Goal: Information Seeking & Learning: Learn about a topic

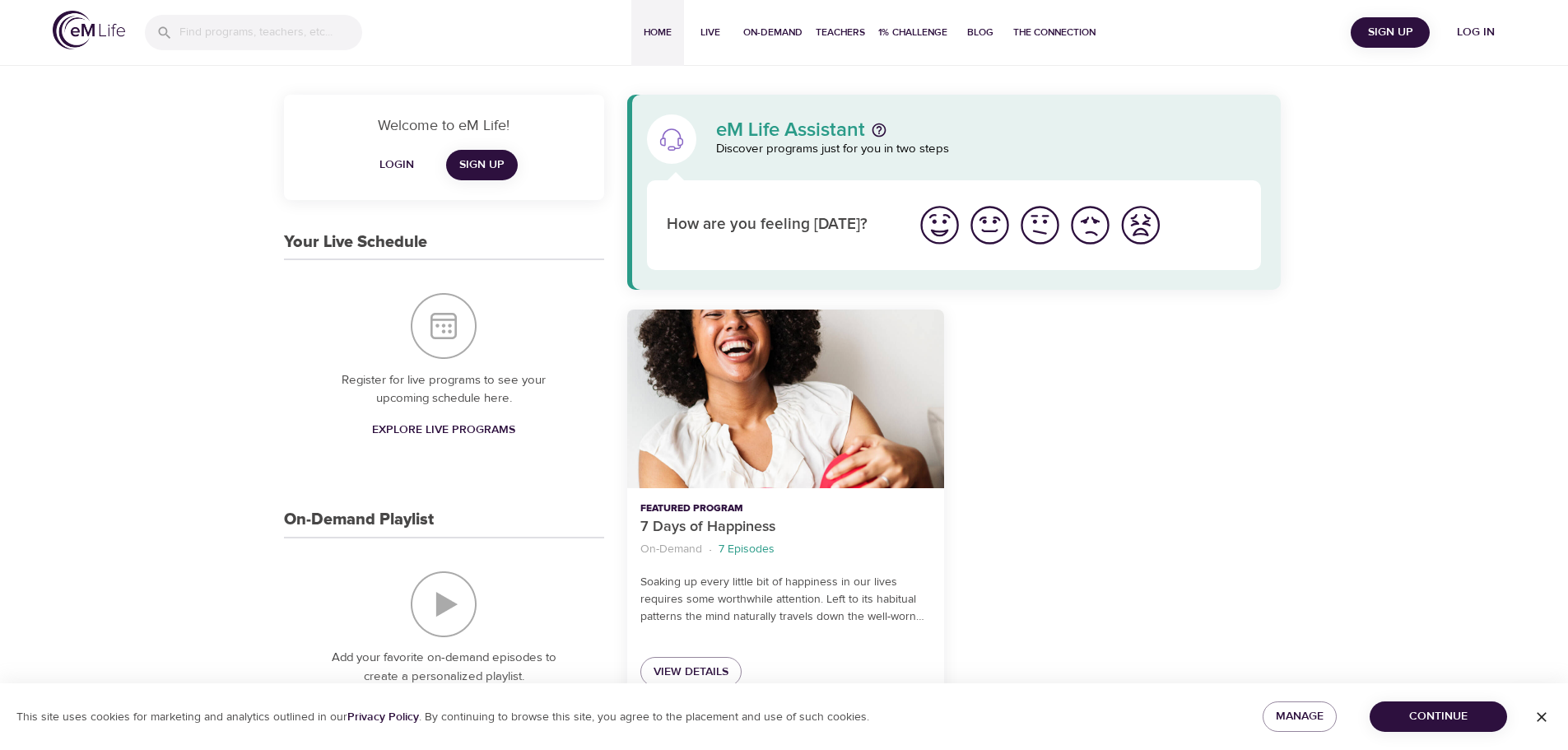
click at [1468, 34] on span "Log in" at bounding box center [1476, 32] width 66 height 20
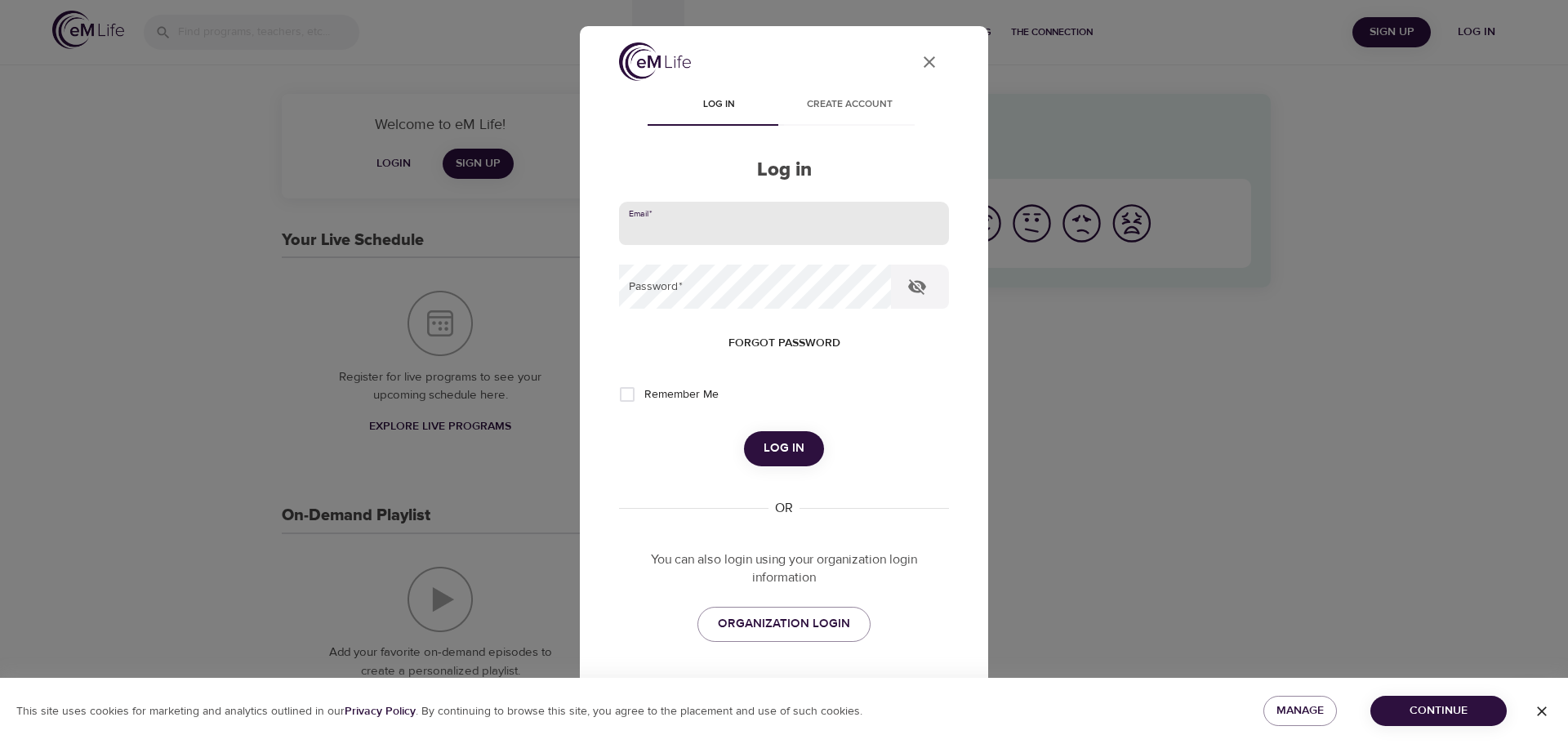
click at [801, 222] on input "email" at bounding box center [784, 224] width 330 height 44
type input "[PERSON_NAME][EMAIL_ADDRESS][DOMAIN_NAME]"
click at [744, 431] on button "Log in" at bounding box center [783, 448] width 80 height 35
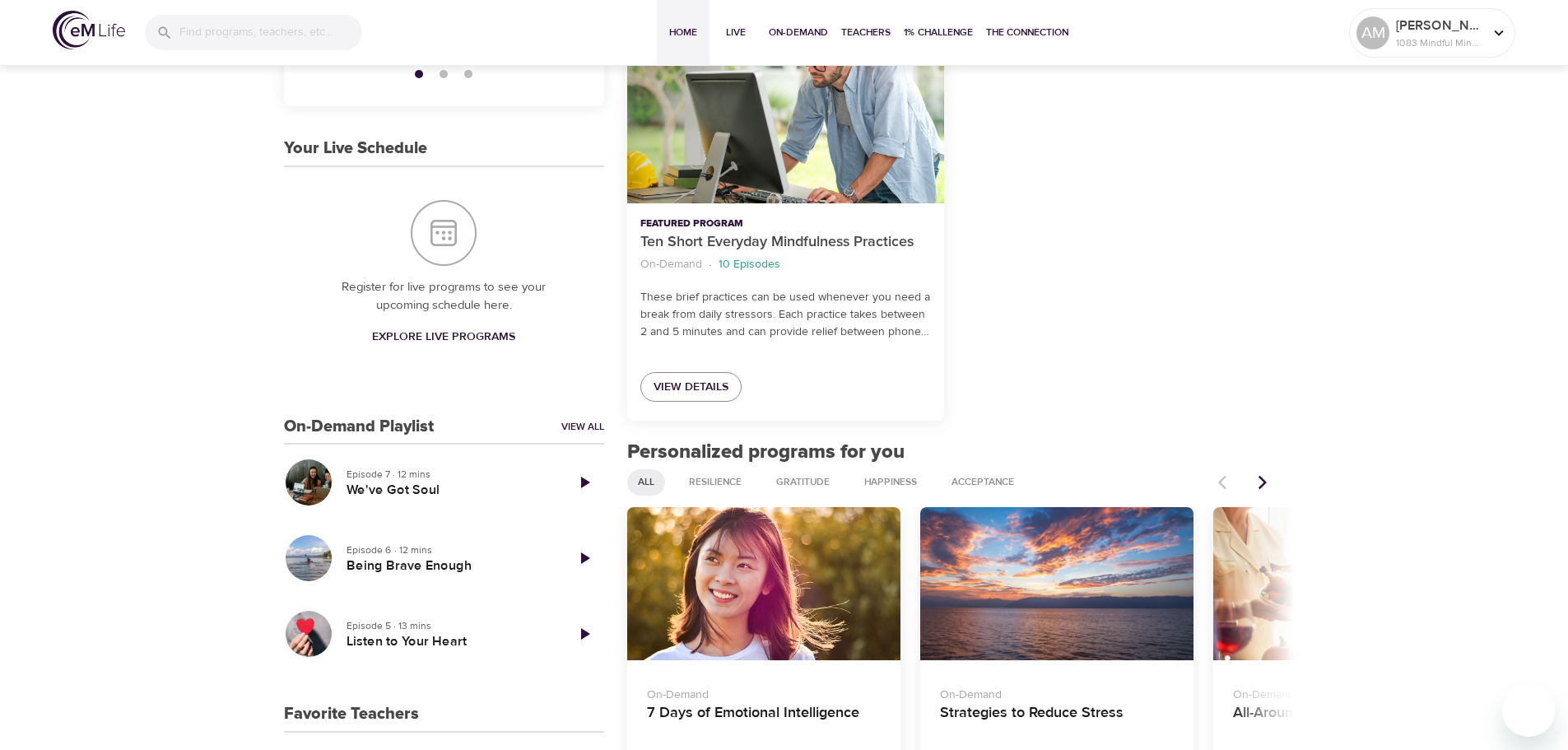
scroll to position [411, 0]
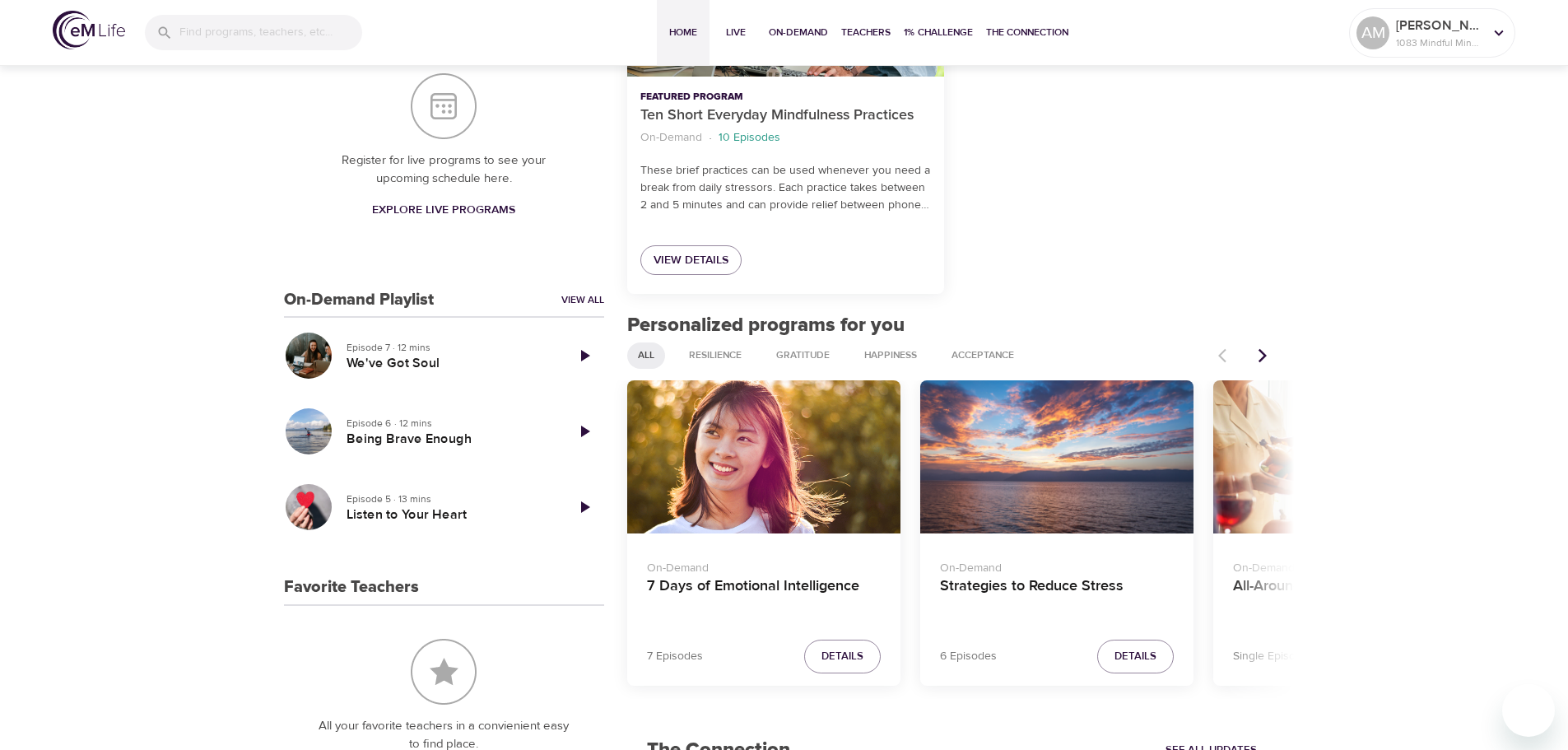
click at [1262, 359] on icon "Next items" at bounding box center [1262, 355] width 9 height 14
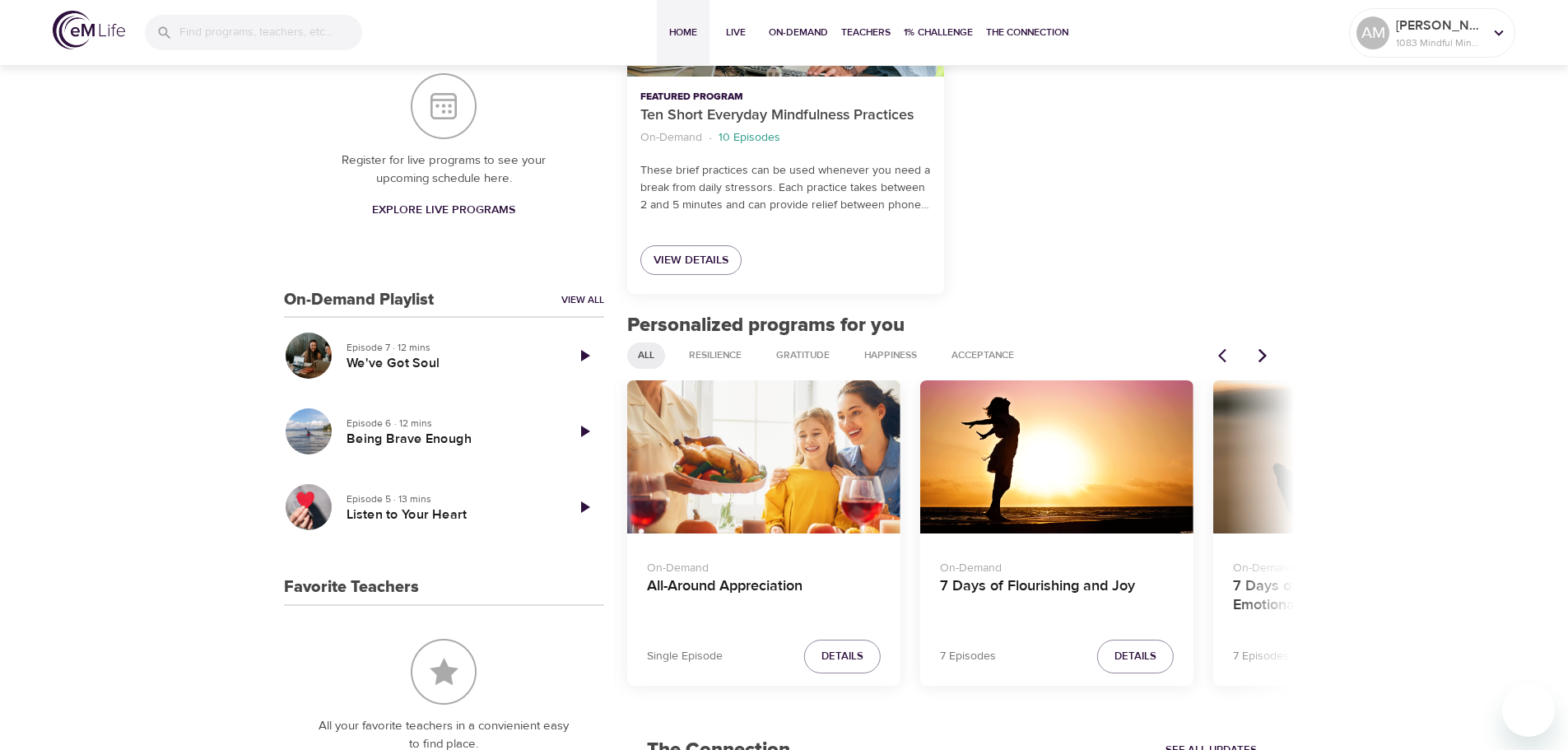
click at [1262, 359] on icon "Next items" at bounding box center [1262, 355] width 9 height 14
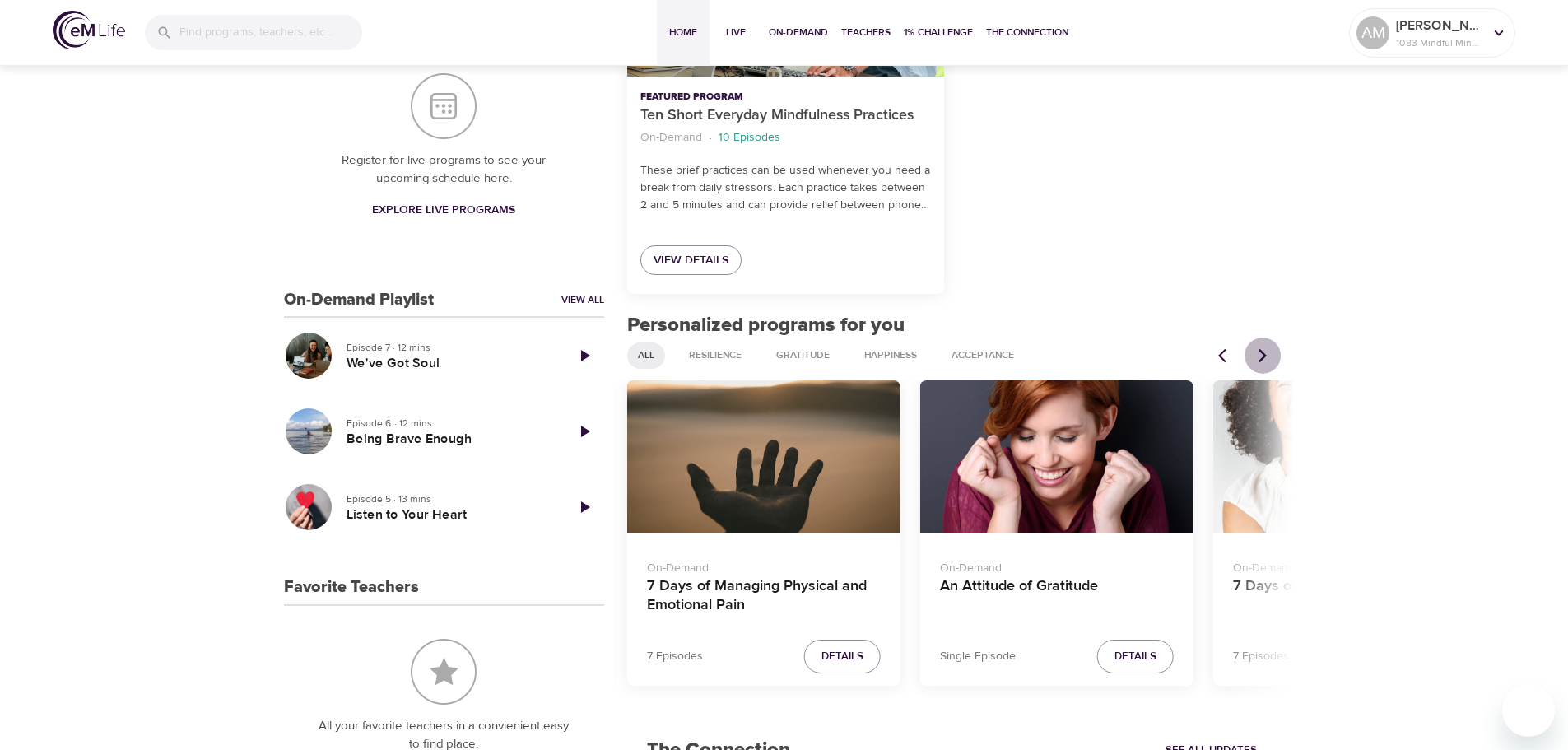
click at [1262, 359] on icon "Next items" at bounding box center [1262, 355] width 9 height 14
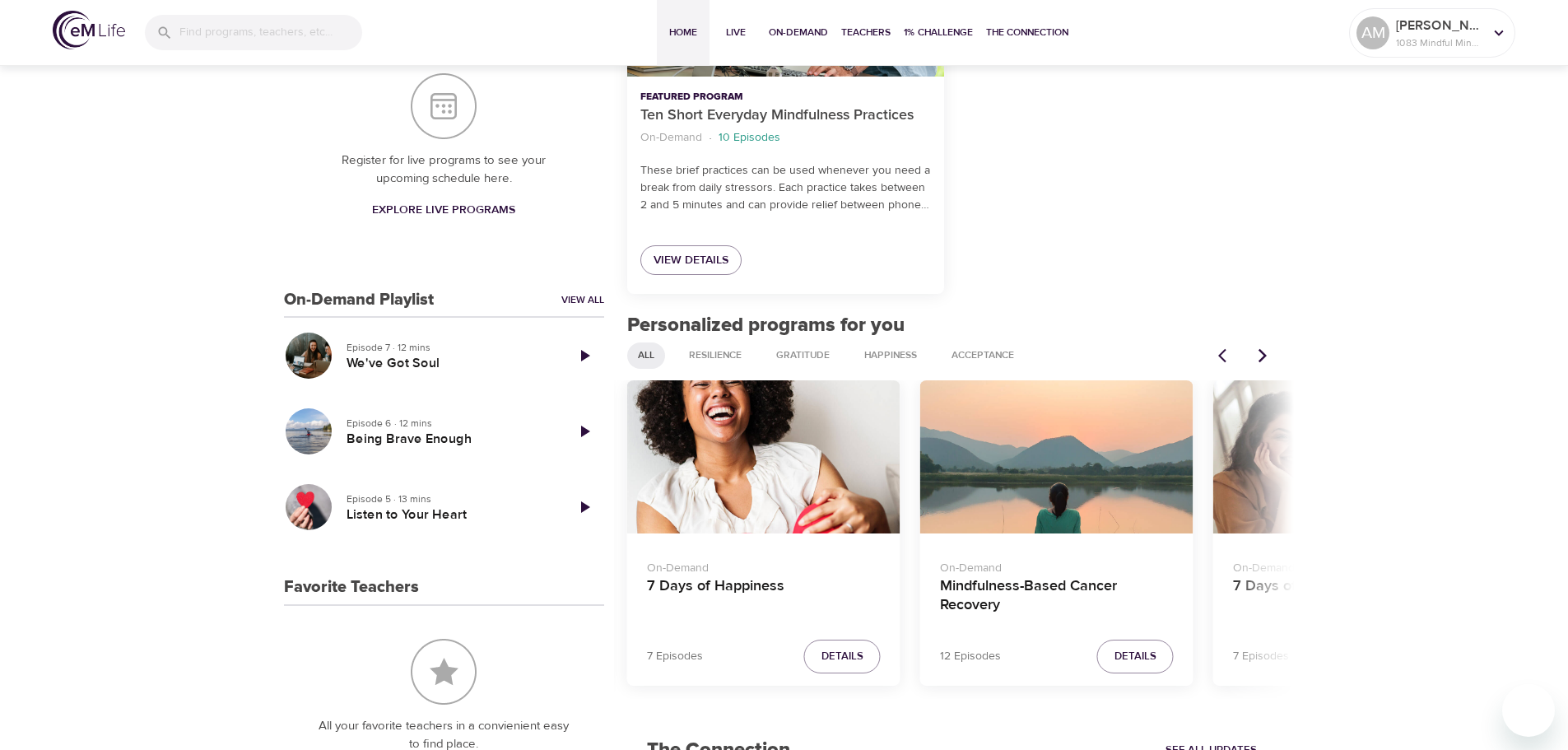
click at [1262, 359] on icon "Next items" at bounding box center [1262, 355] width 9 height 14
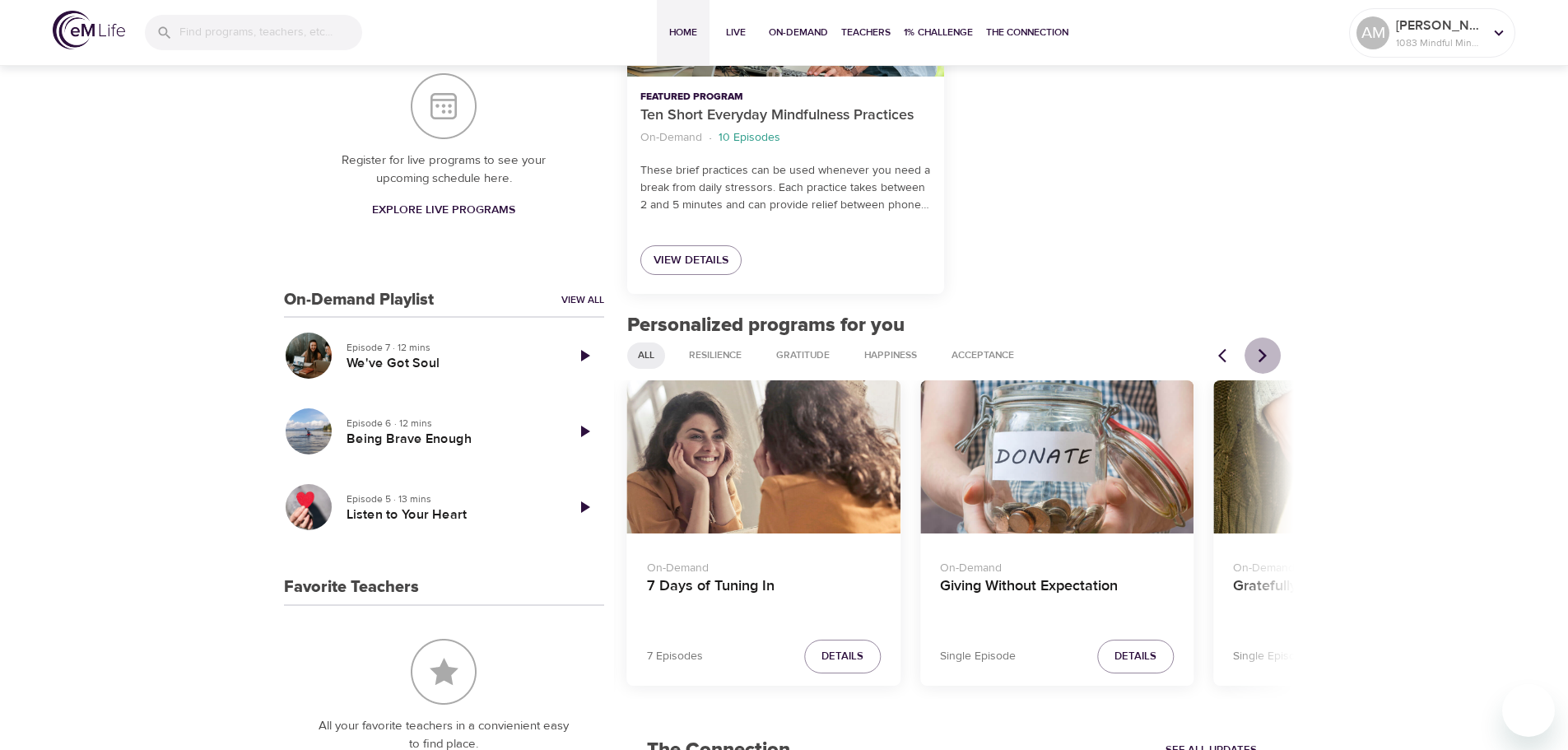
click at [1262, 359] on icon "Next items" at bounding box center [1262, 355] width 9 height 14
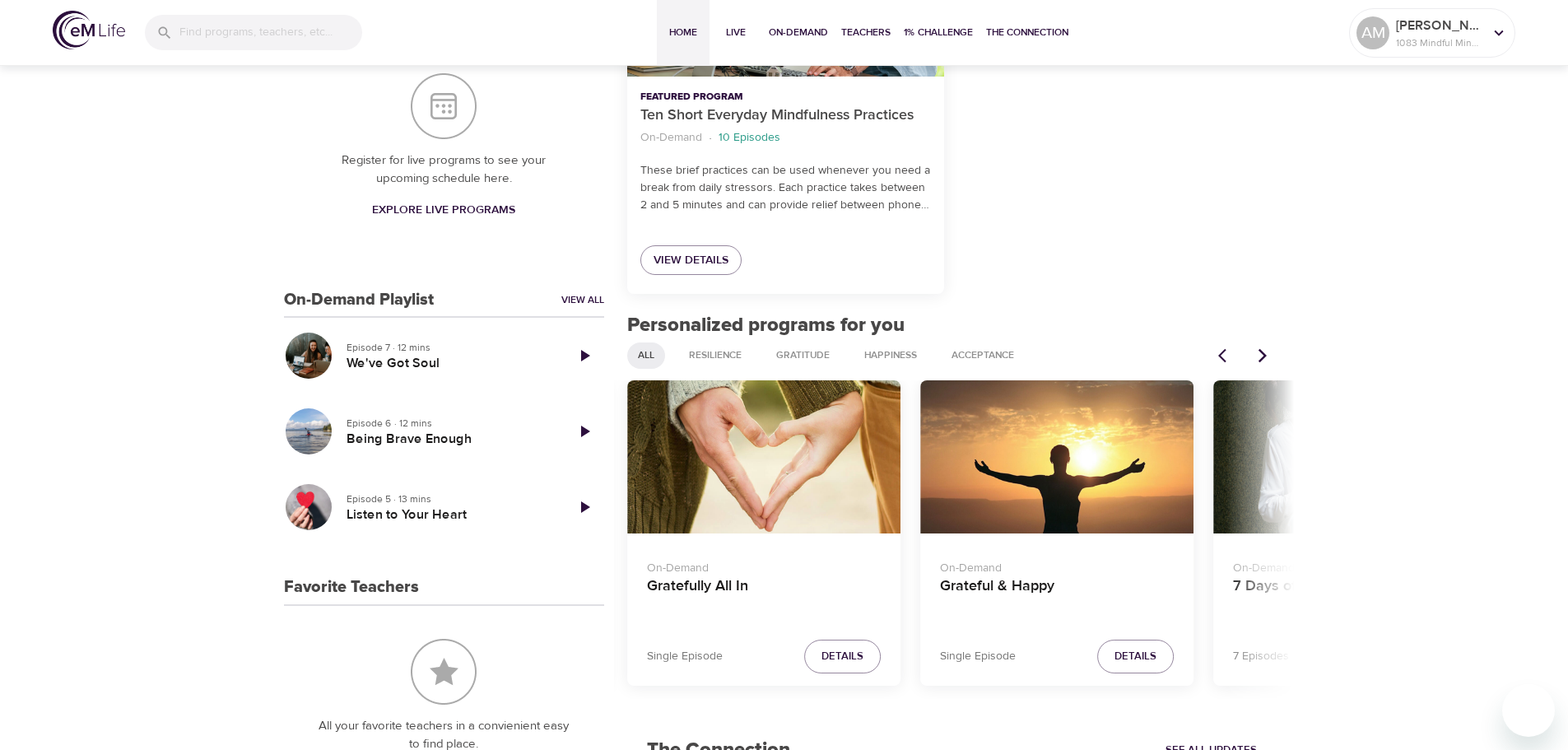
click at [1262, 359] on icon "Next items" at bounding box center [1262, 355] width 9 height 14
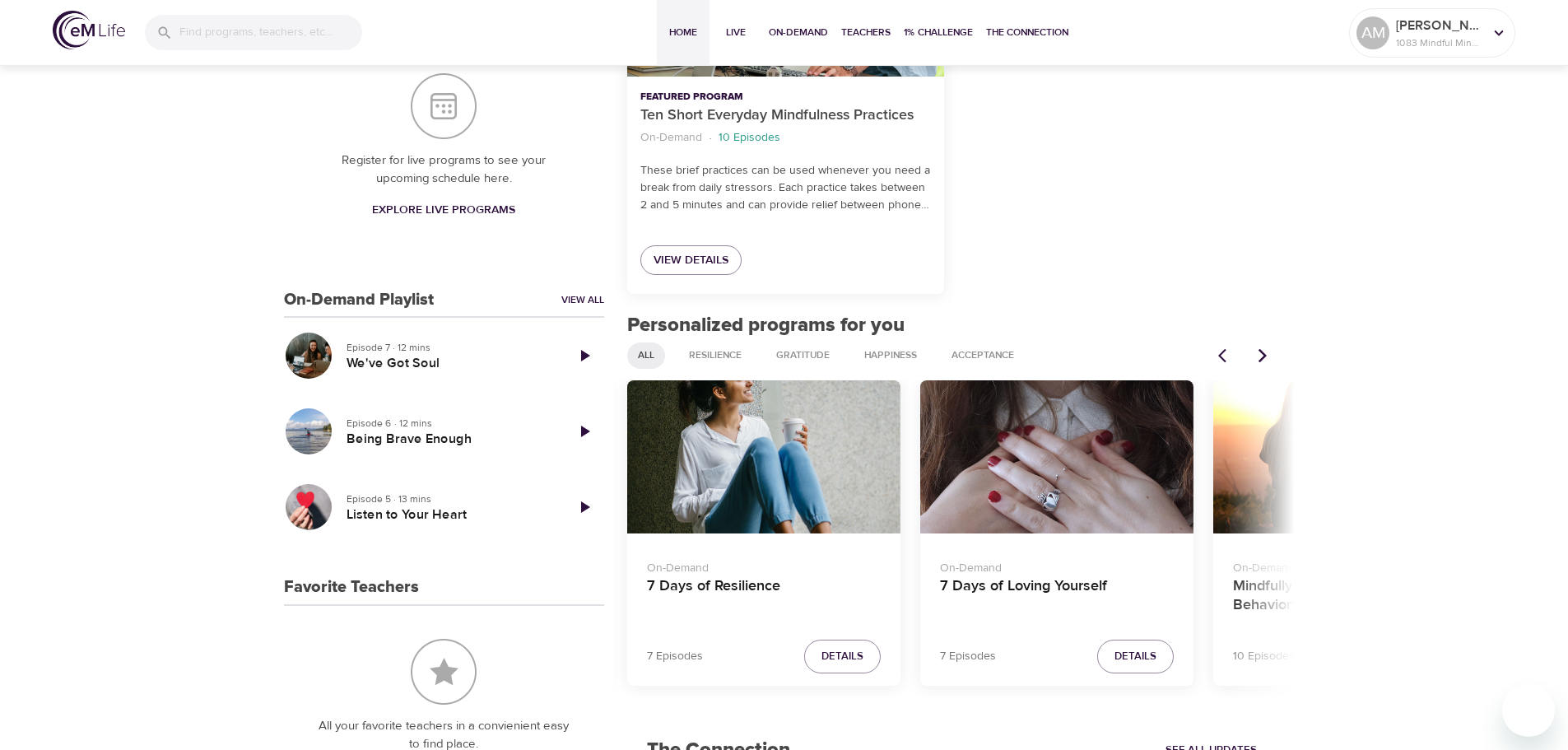
click at [1262, 359] on icon "Next items" at bounding box center [1262, 355] width 9 height 14
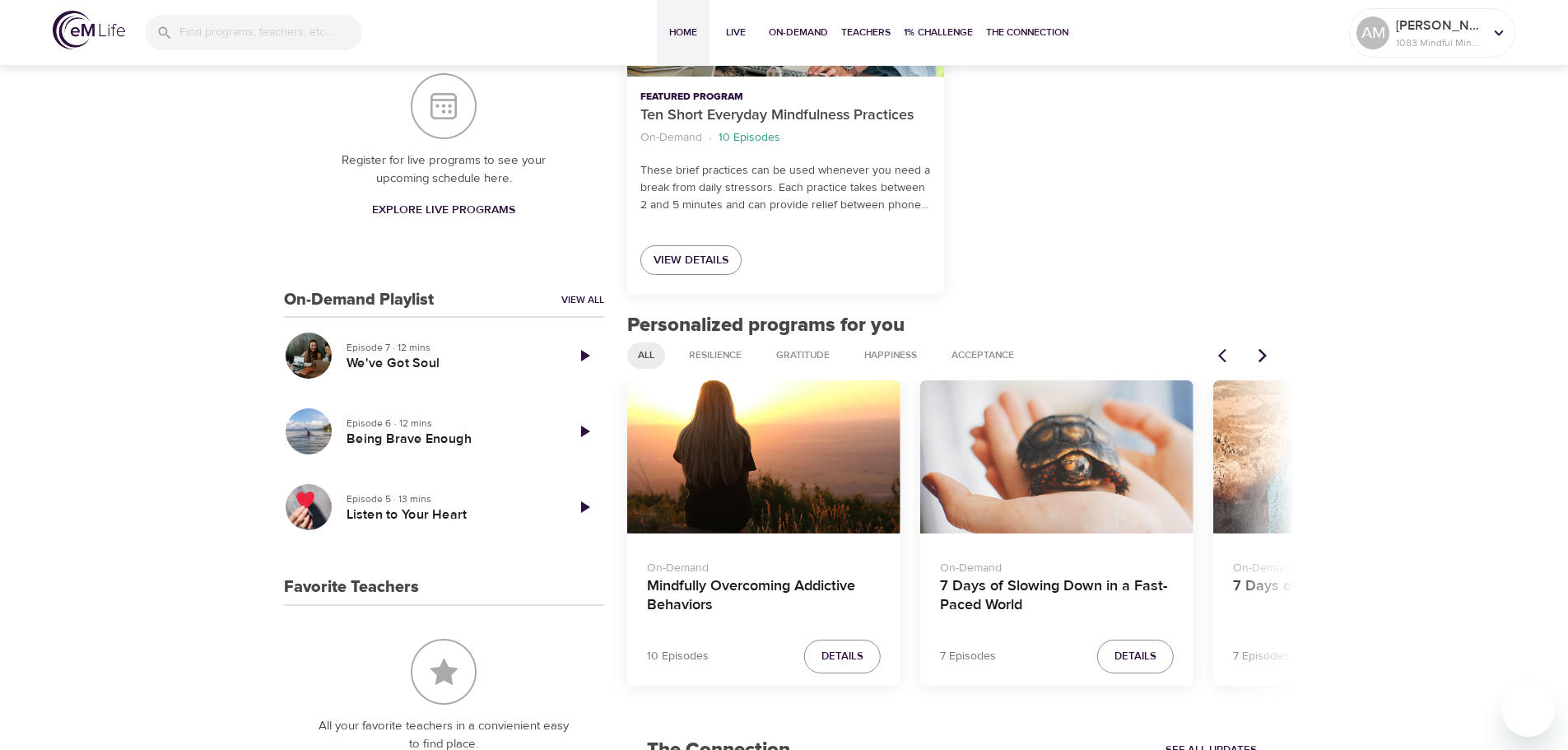
click at [1262, 359] on icon "Next items" at bounding box center [1262, 355] width 9 height 14
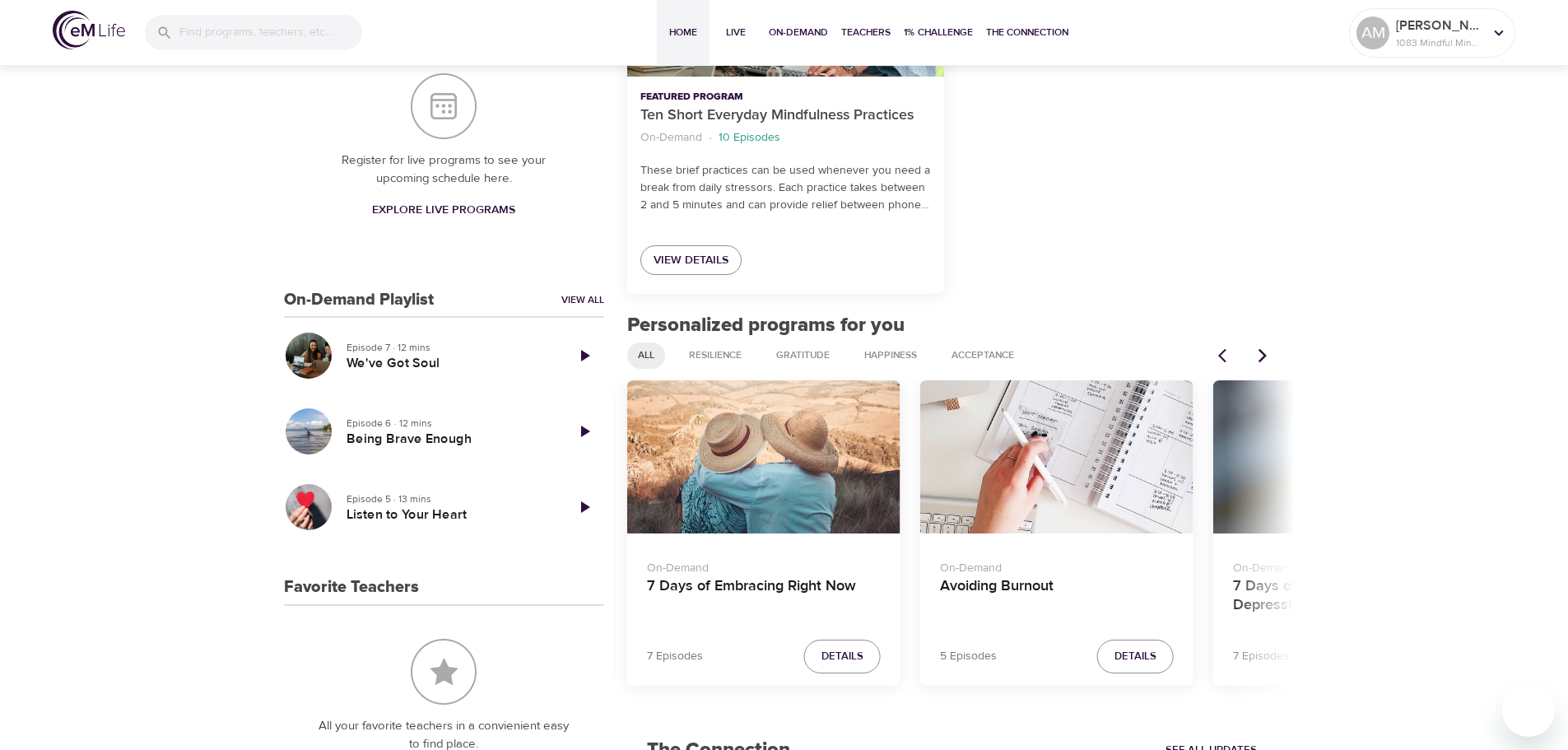
click at [1262, 359] on icon "Next items" at bounding box center [1262, 355] width 9 height 14
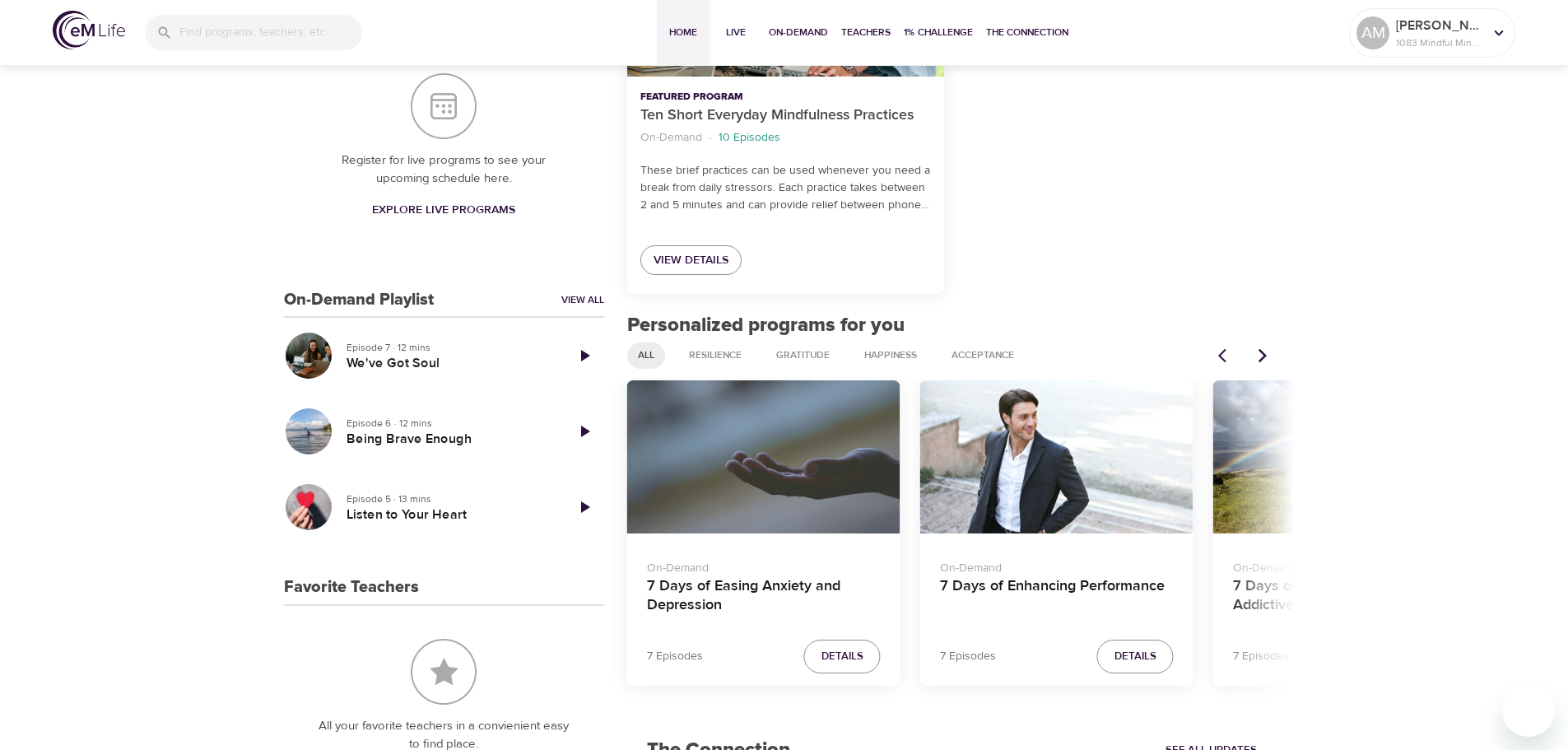
click at [809, 472] on div "7 Days of Easing Anxiety and Depression" at bounding box center [763, 457] width 273 height 154
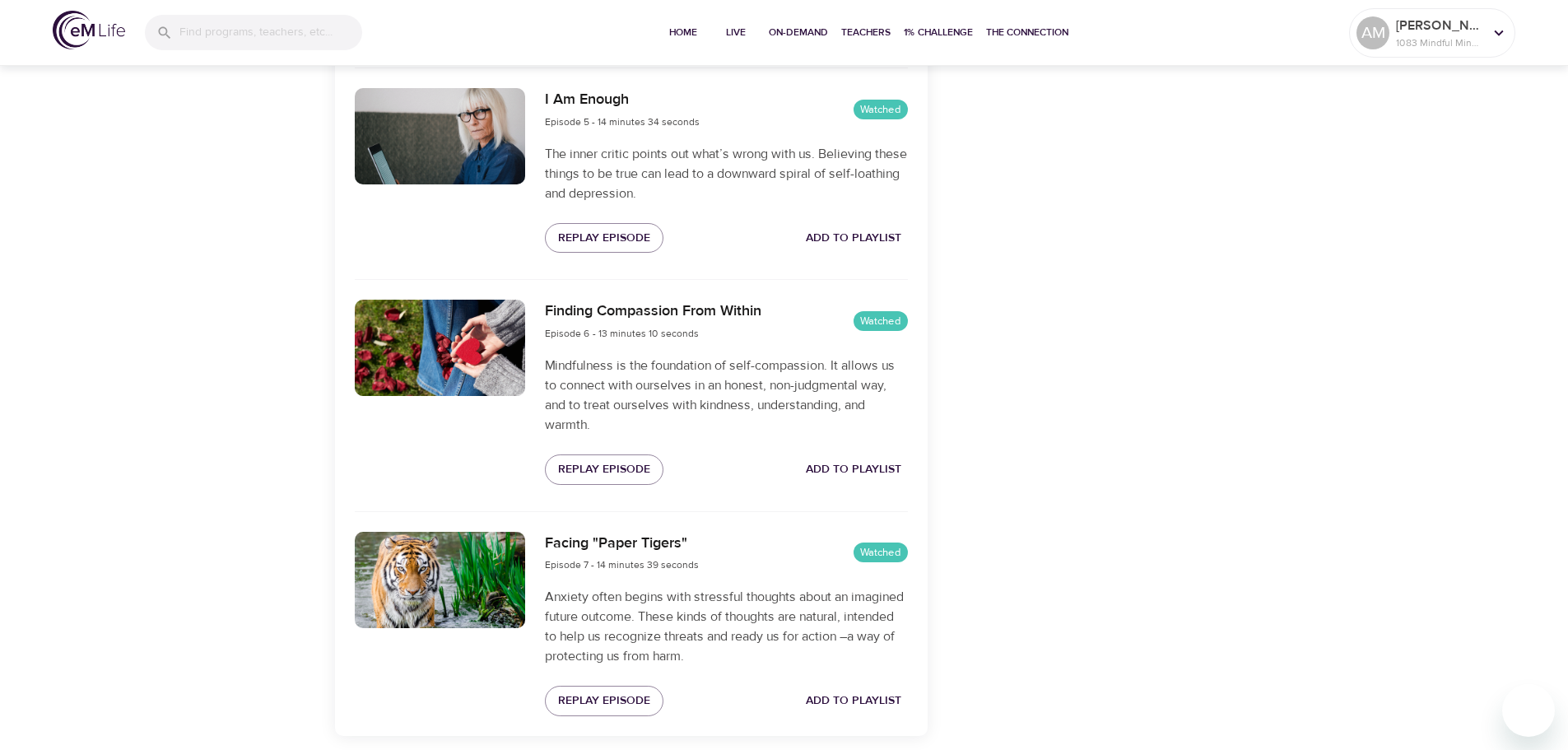
scroll to position [1556, 0]
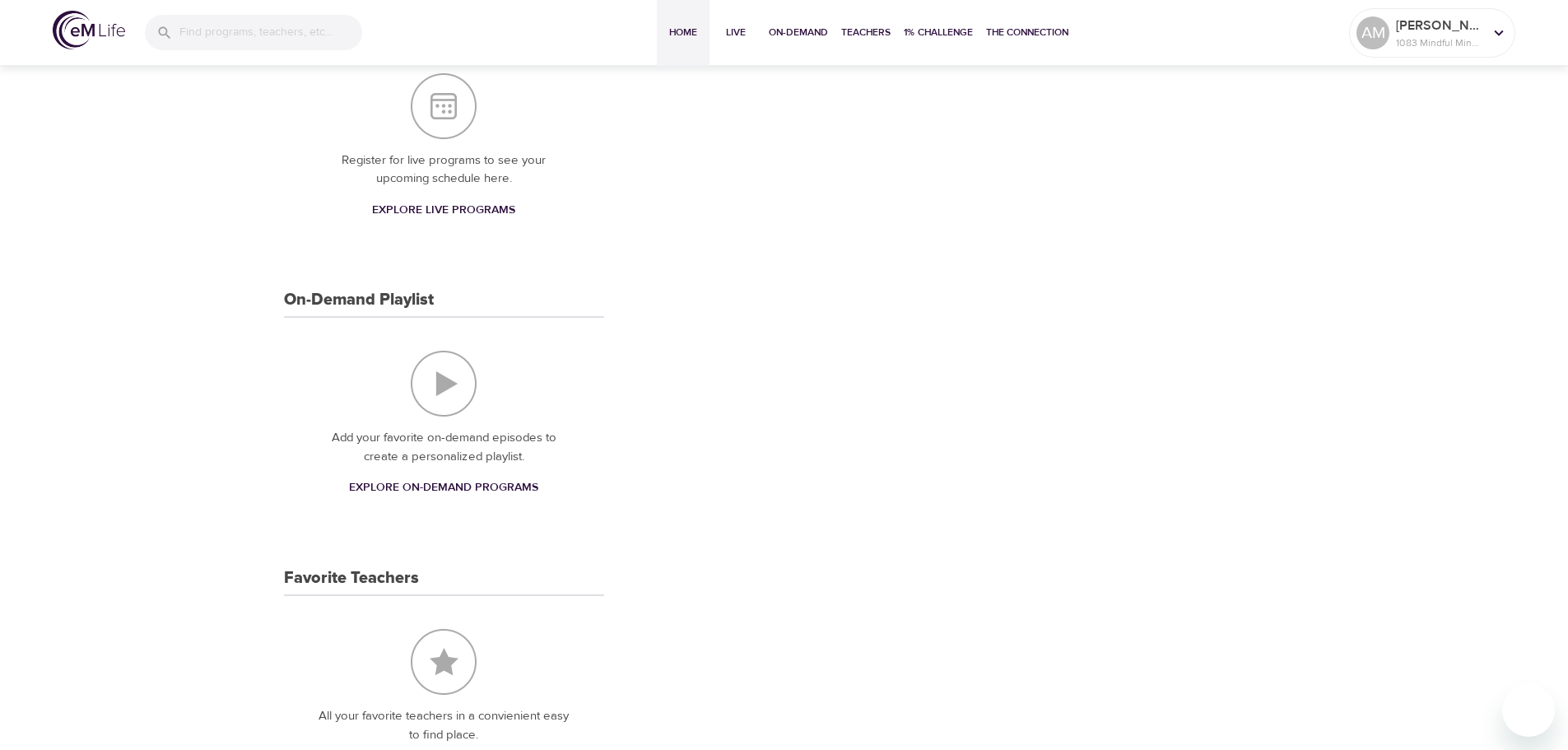
scroll to position [604, 0]
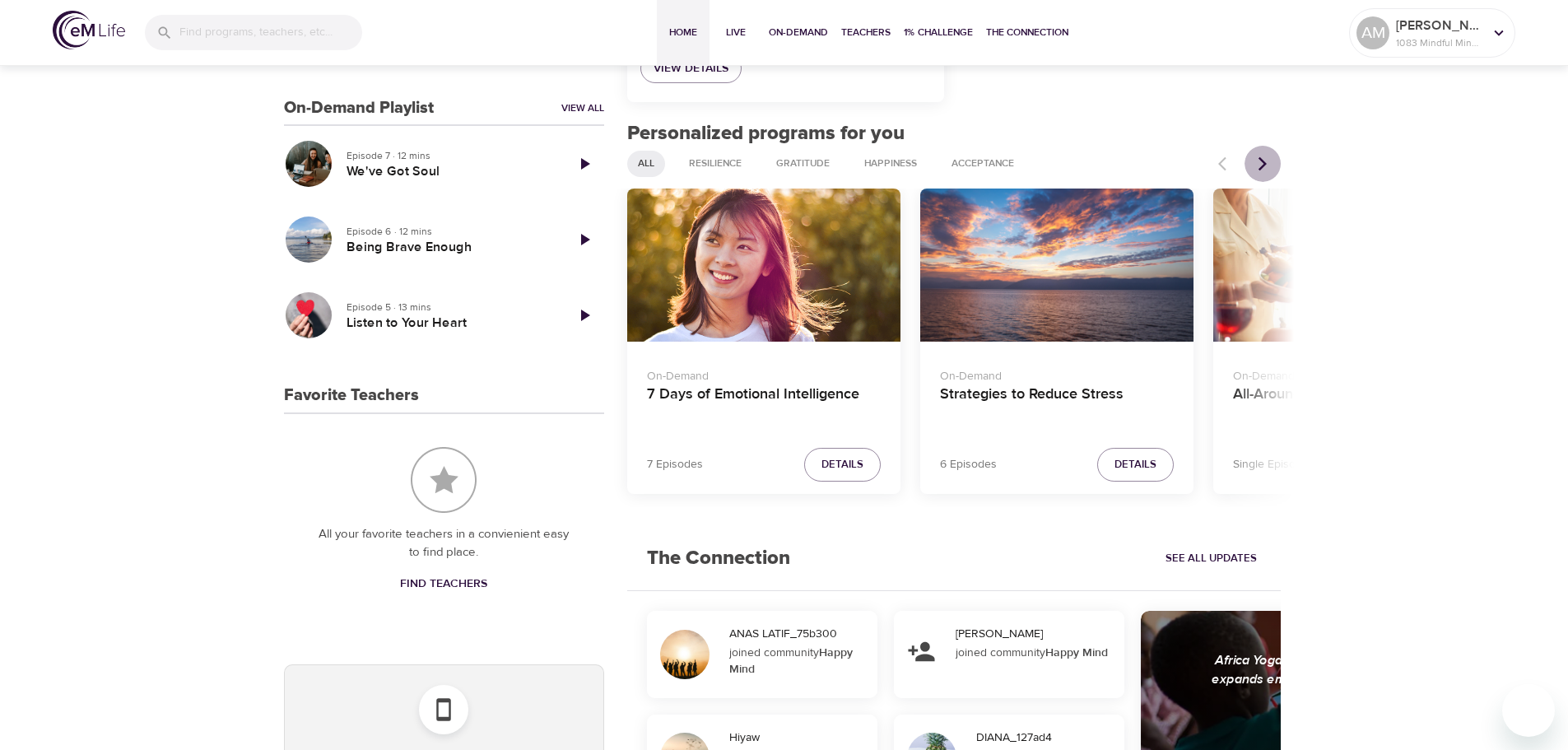
click at [1261, 162] on icon "Next items" at bounding box center [1262, 164] width 16 height 16
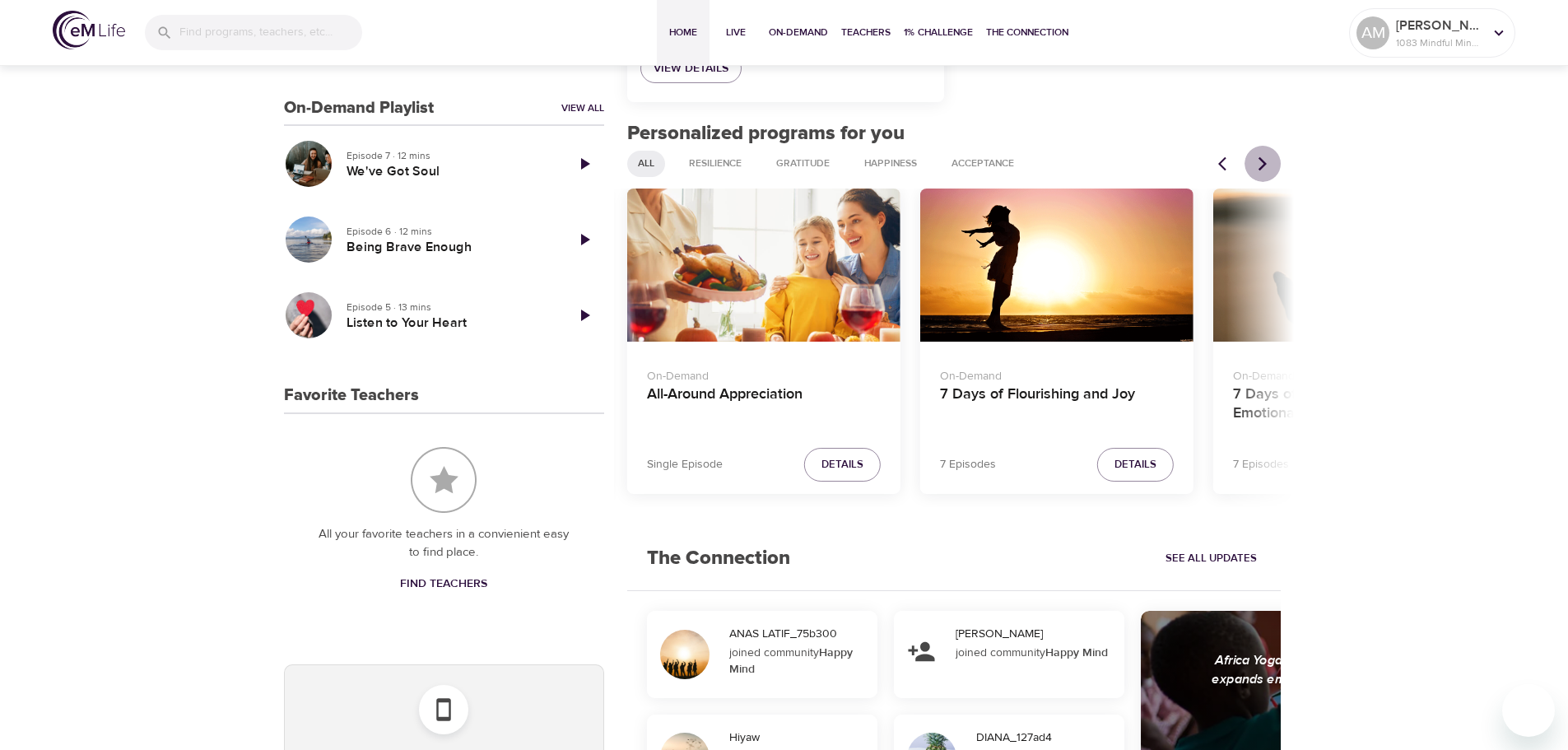
click at [1261, 162] on icon "Next items" at bounding box center [1262, 164] width 16 height 16
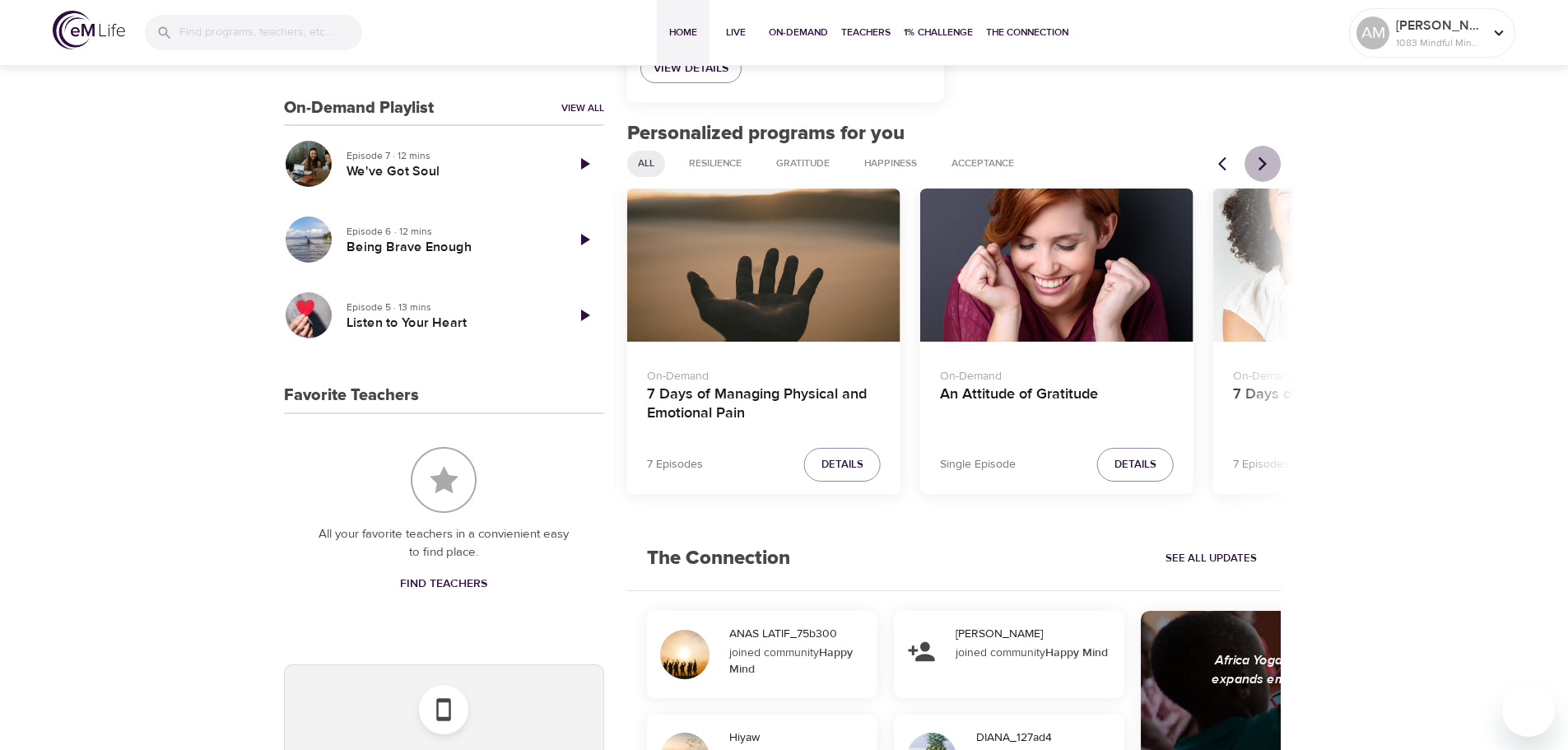
click at [1261, 162] on icon "Next items" at bounding box center [1262, 164] width 16 height 16
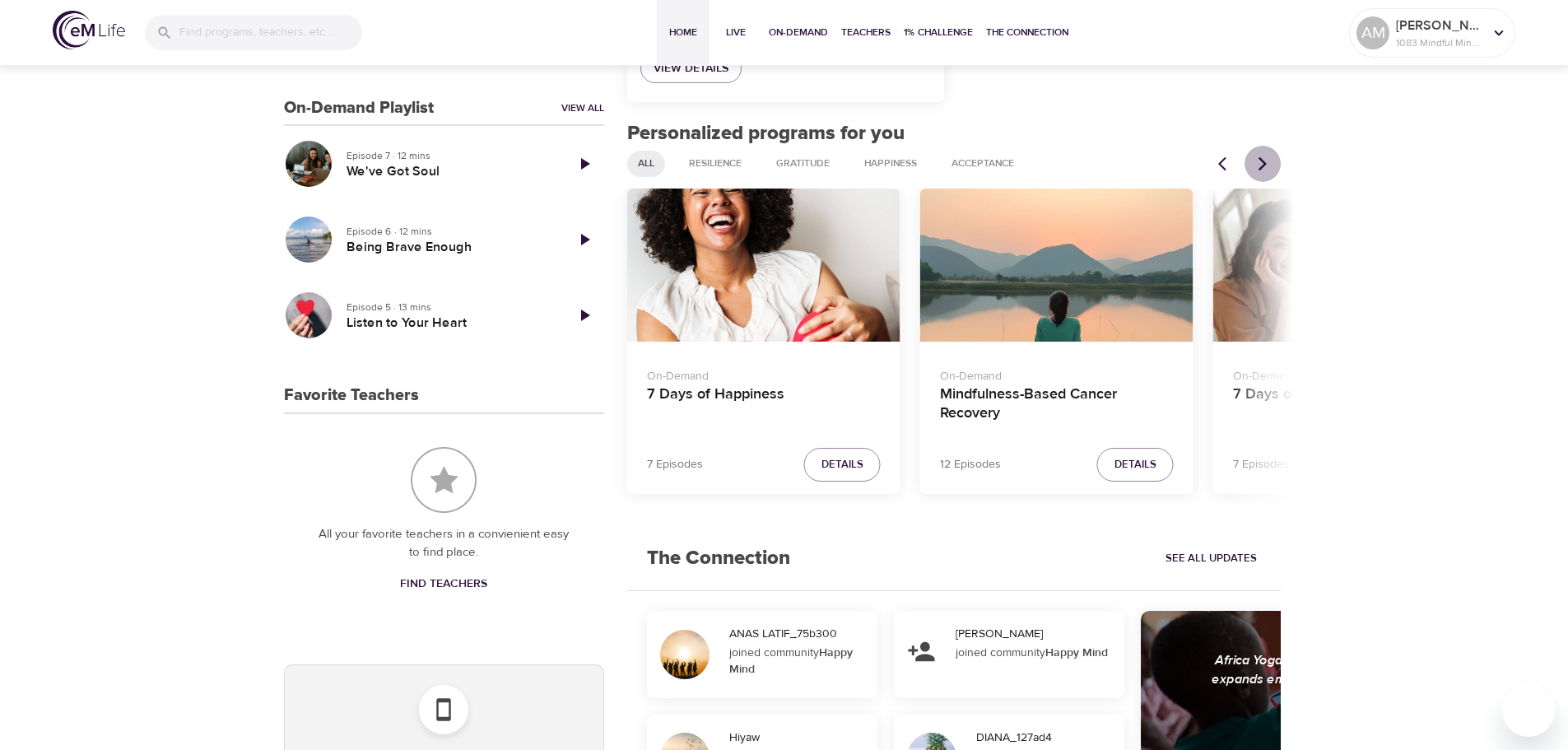
click at [1261, 162] on icon "Next items" at bounding box center [1262, 164] width 16 height 16
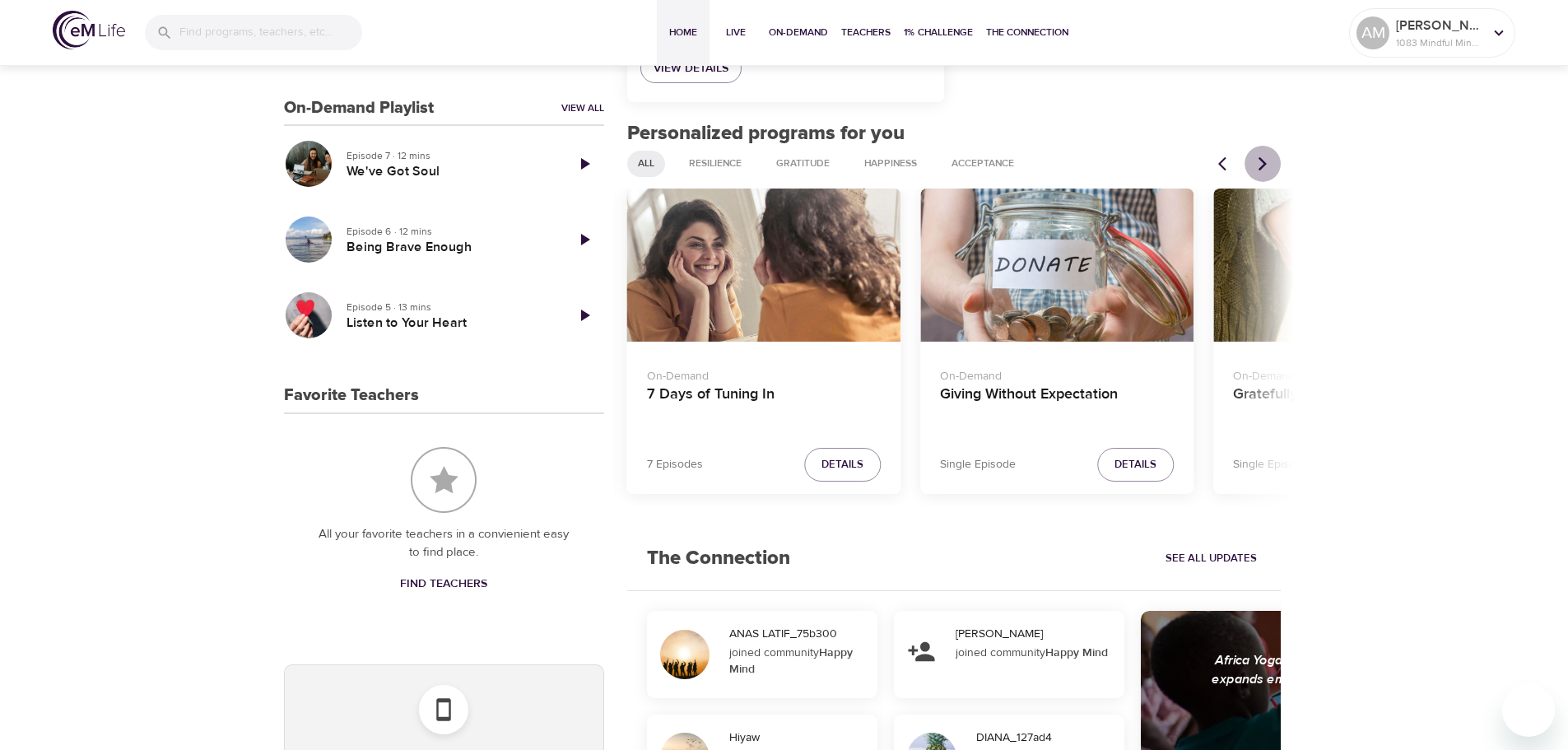
click at [1261, 162] on icon "Next items" at bounding box center [1262, 164] width 16 height 16
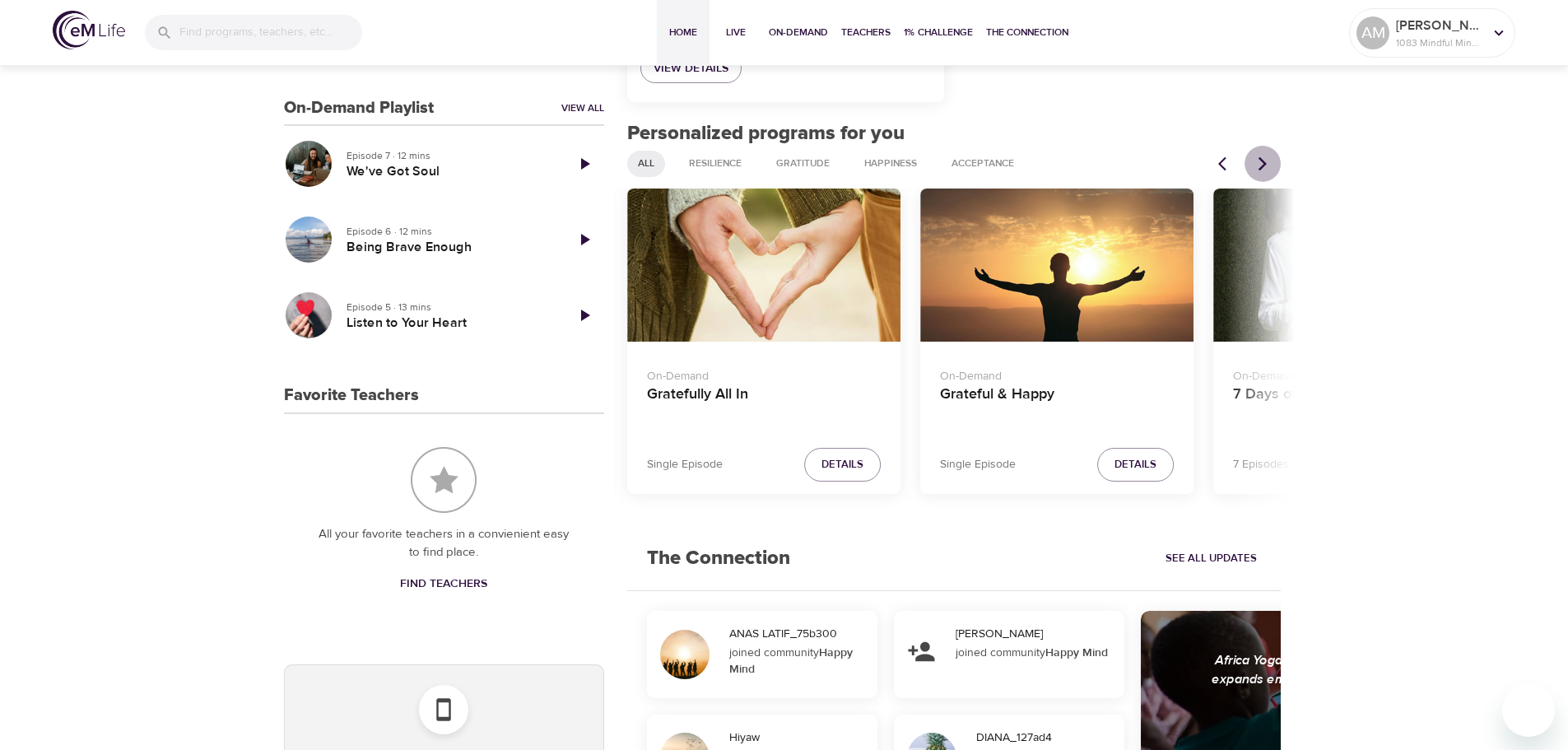
click at [1261, 162] on icon "Next items" at bounding box center [1262, 164] width 16 height 16
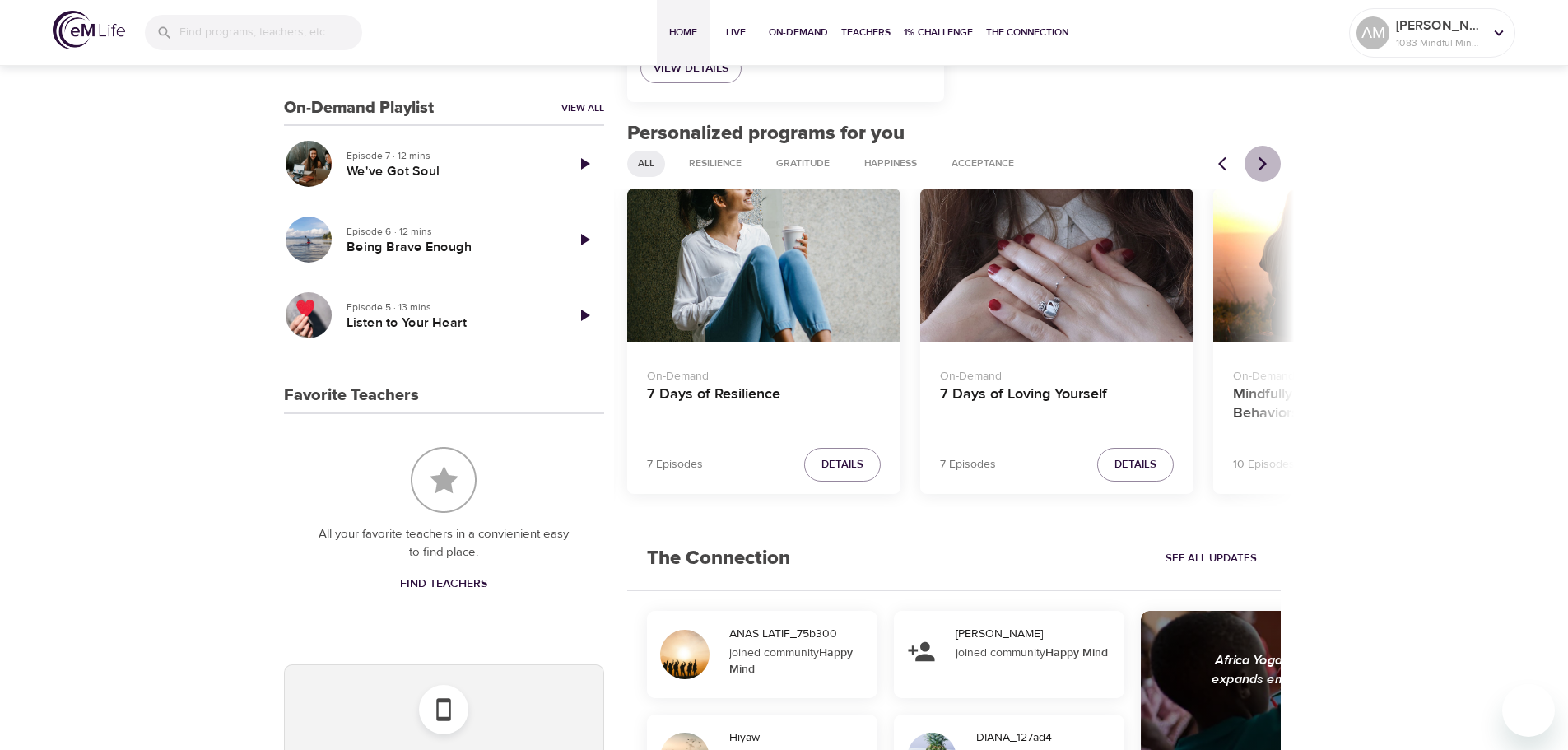
click at [1261, 162] on icon "Next items" at bounding box center [1262, 164] width 16 height 16
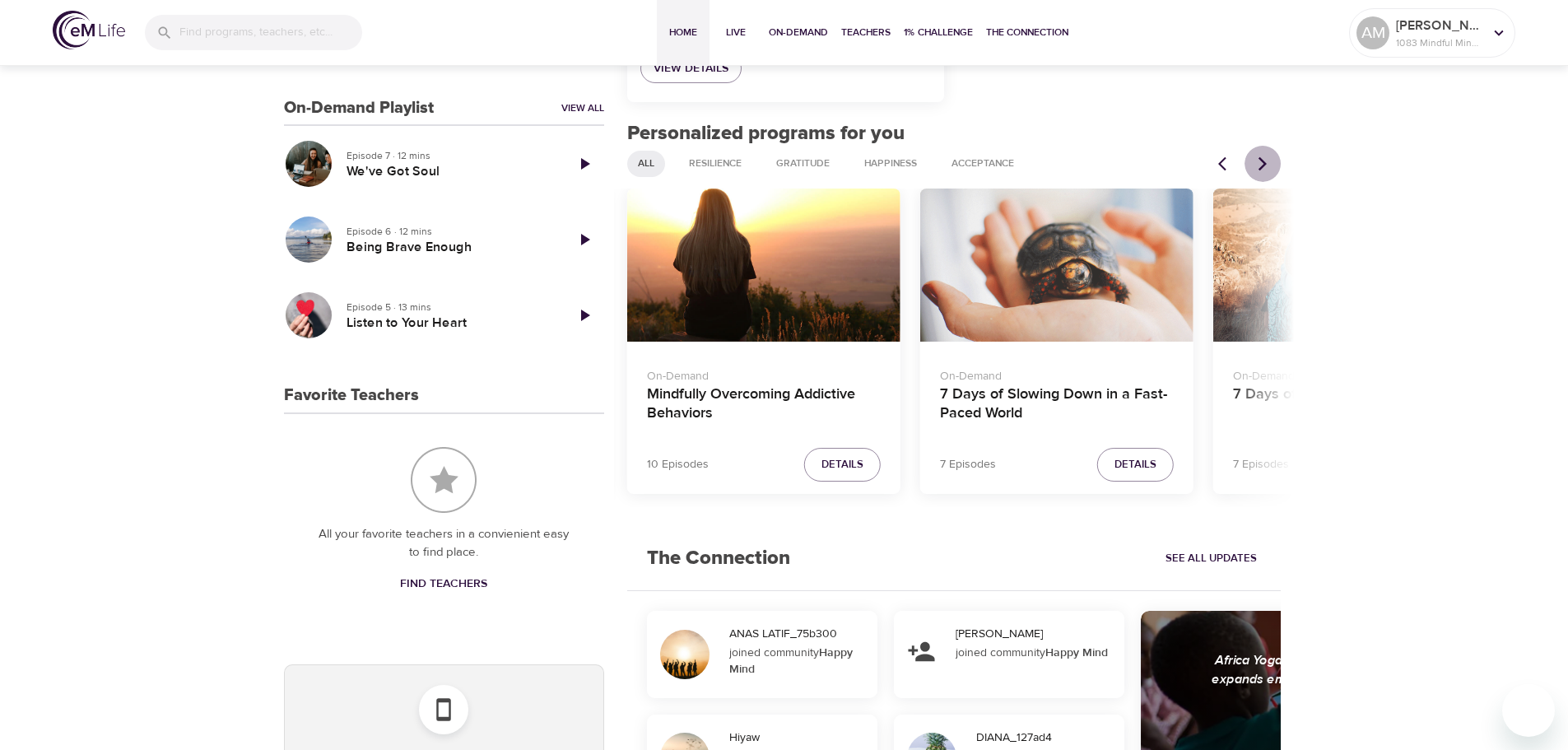
click at [1261, 162] on icon "Next items" at bounding box center [1262, 164] width 16 height 16
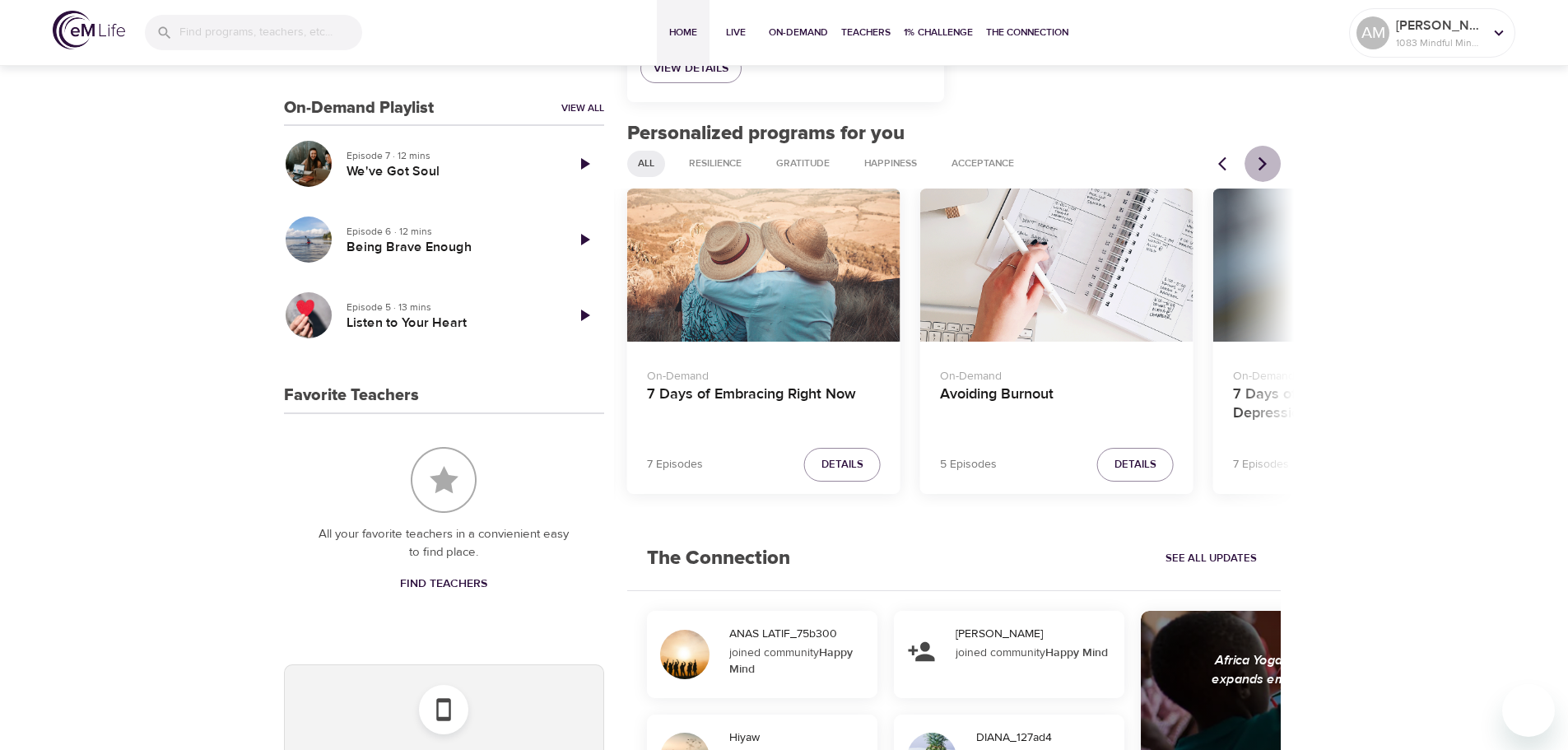
click at [1261, 162] on icon "Next items" at bounding box center [1262, 164] width 16 height 16
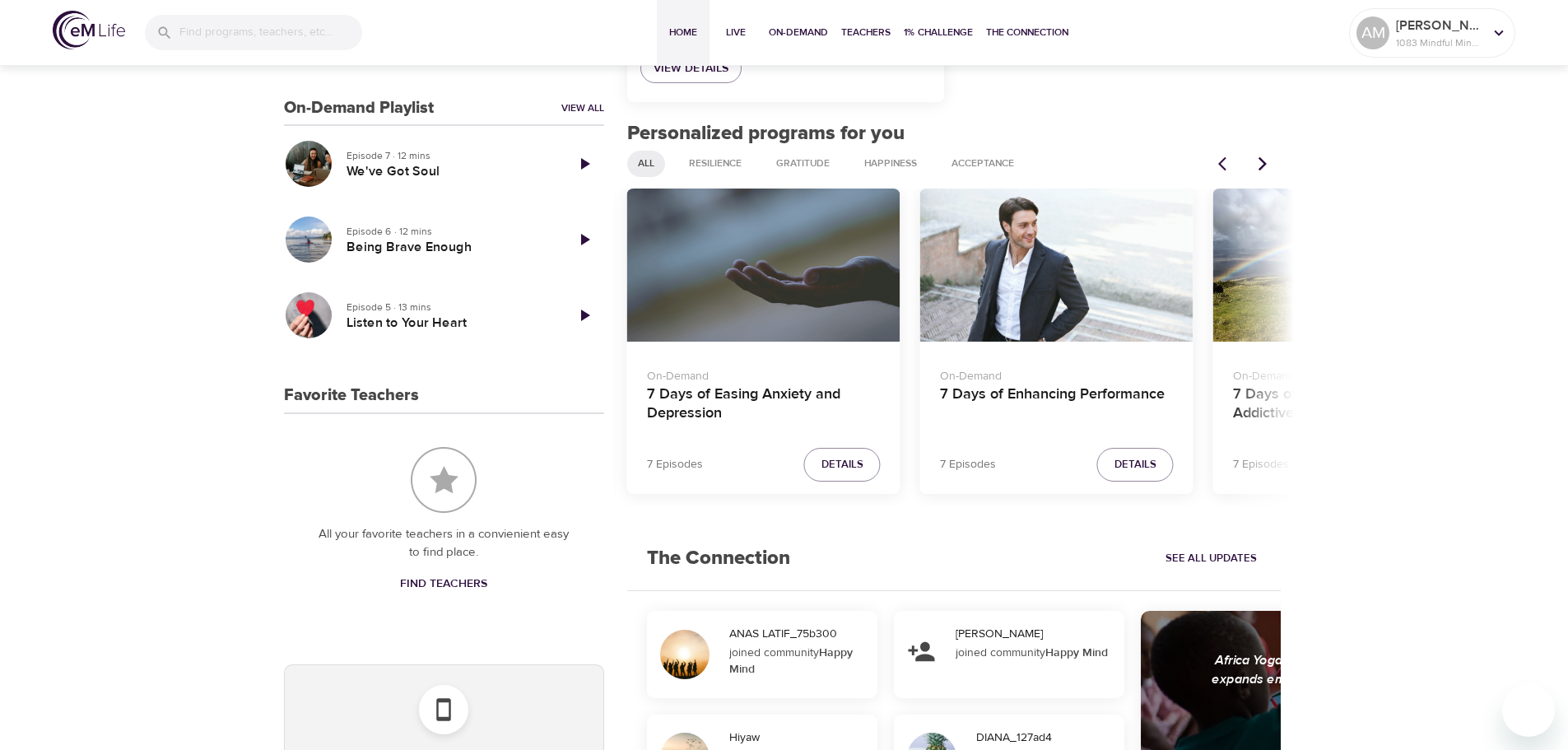
click at [1075, 295] on div "7 Days of Enhancing Performance" at bounding box center [1056, 265] width 273 height 154
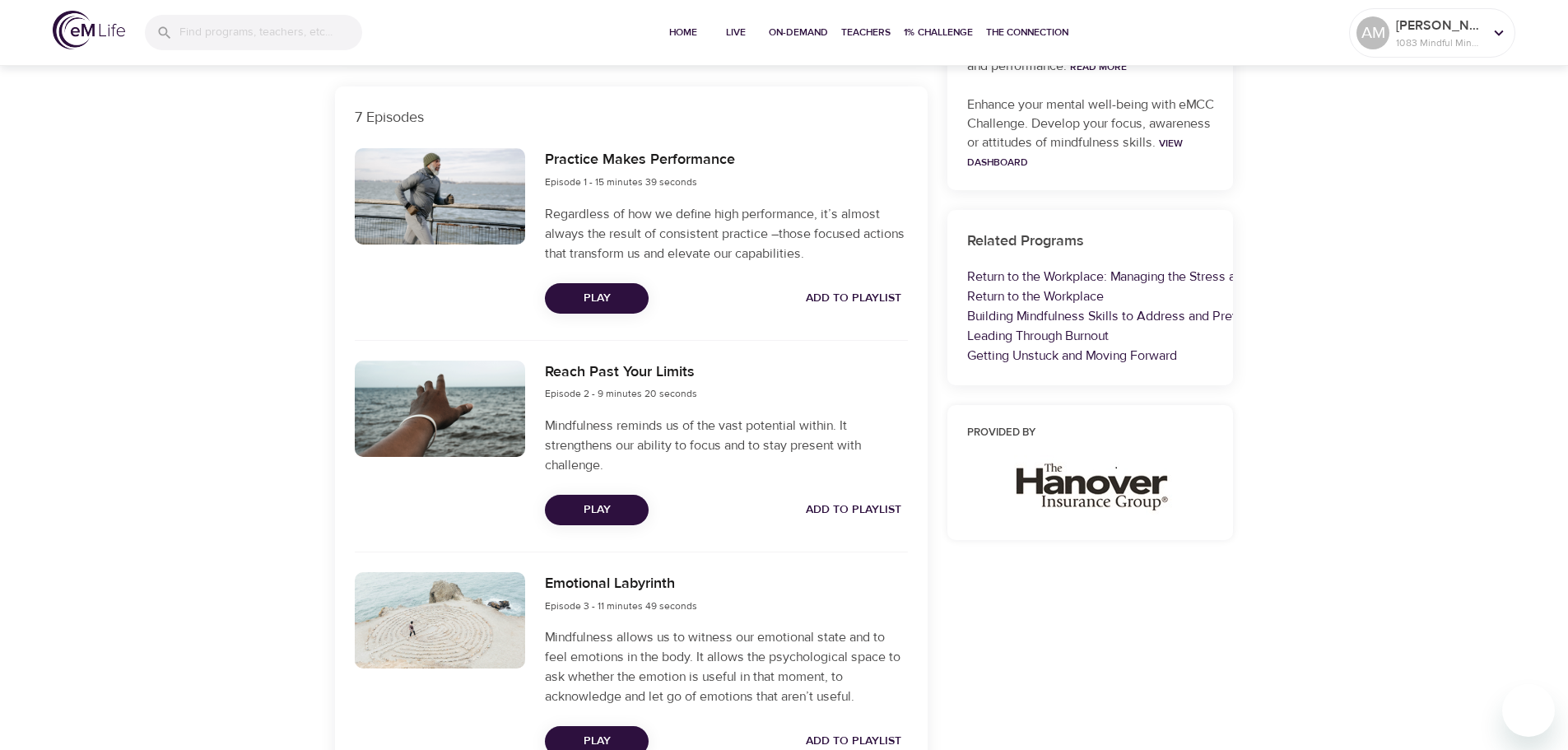
scroll to position [192, 0]
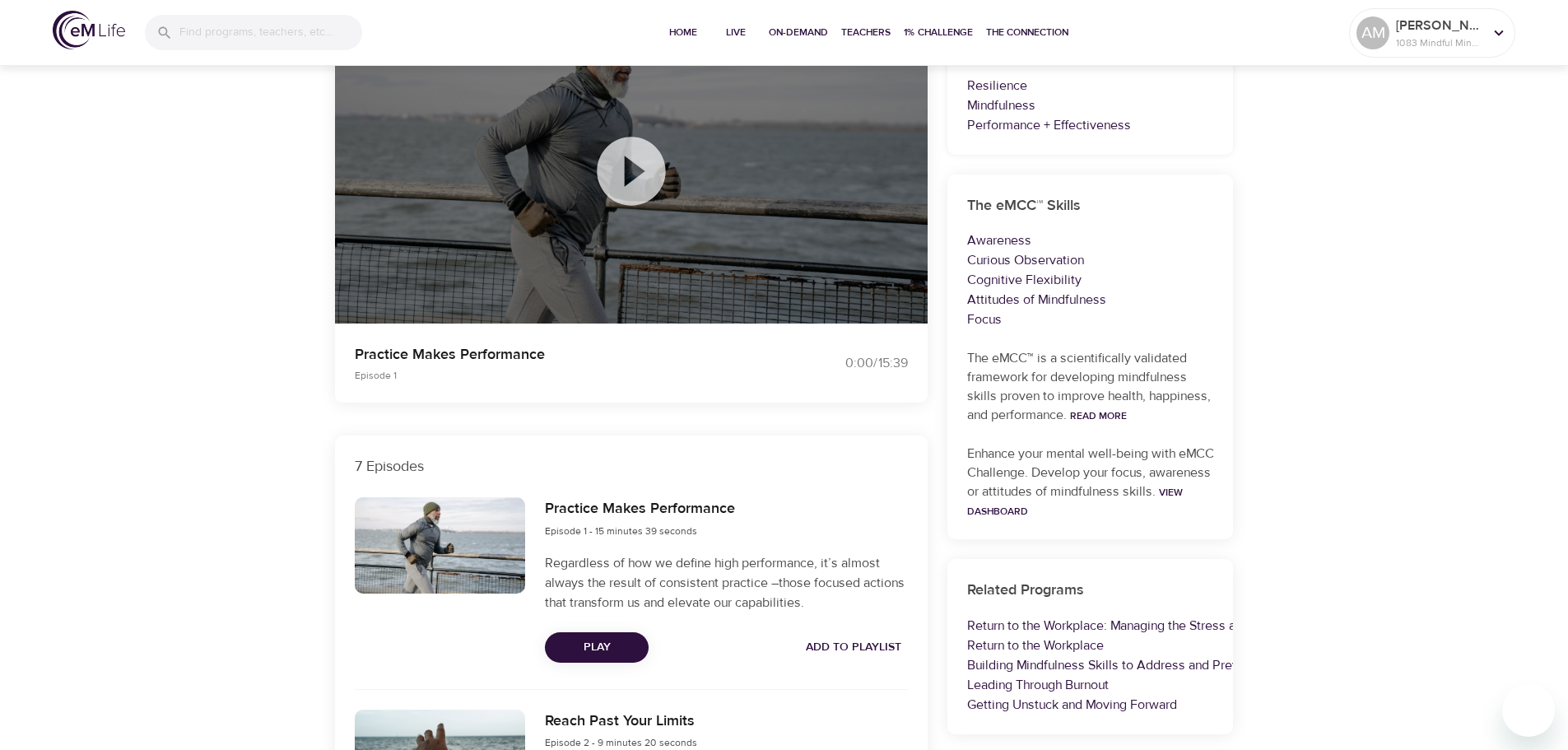
click at [637, 182] on icon at bounding box center [631, 170] width 69 height 69
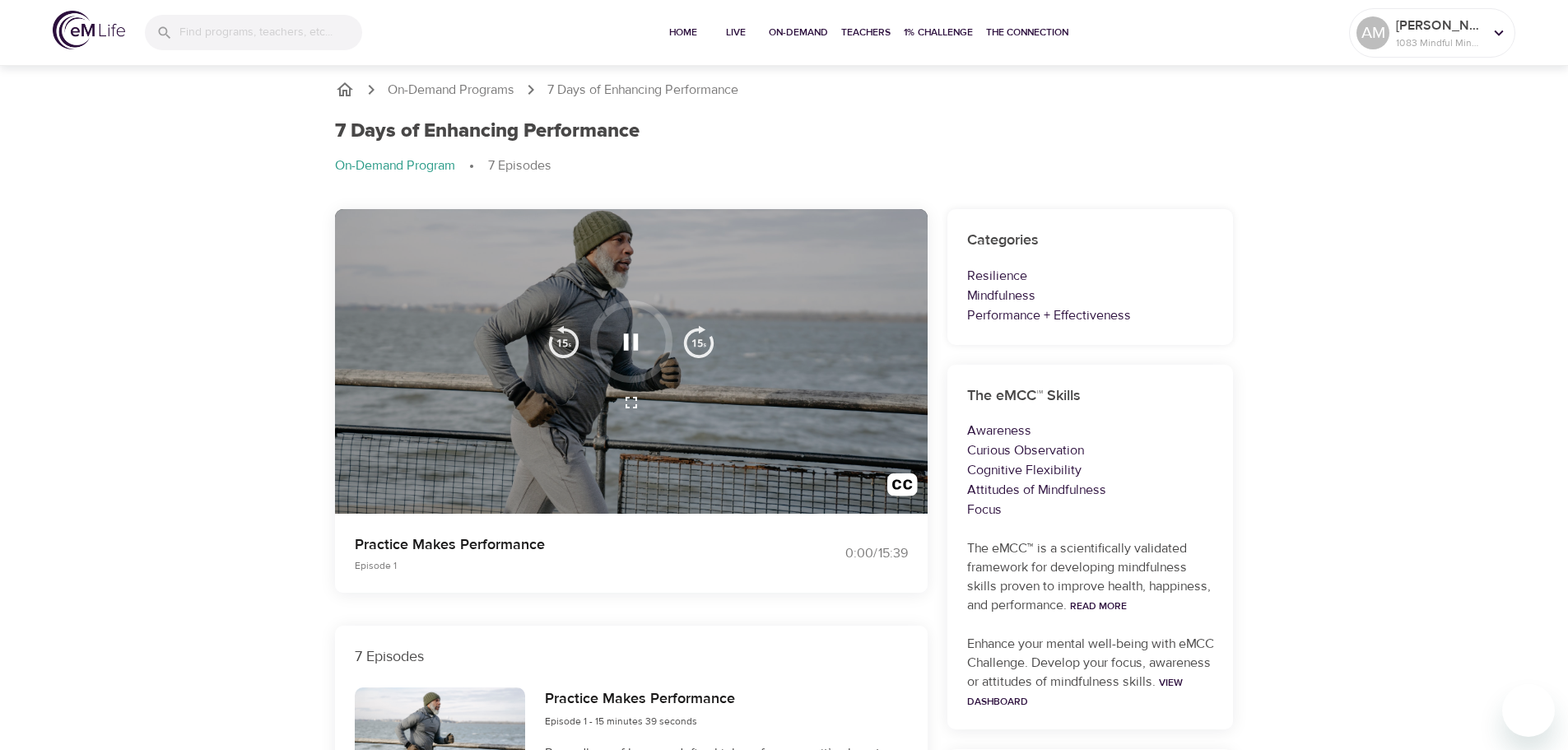
scroll to position [0, 0]
